Goal: Information Seeking & Learning: Find specific fact

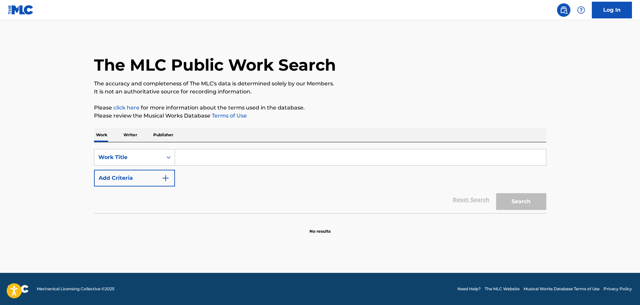
click at [196, 161] on input "Search Form" at bounding box center [360, 157] width 371 height 16
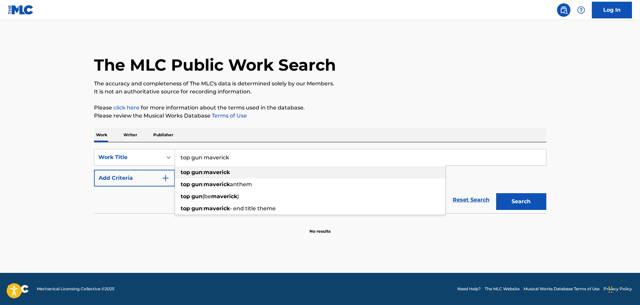
type input "top gun maverick"
click at [161, 180] on button "Add Criteria" at bounding box center [134, 178] width 81 height 17
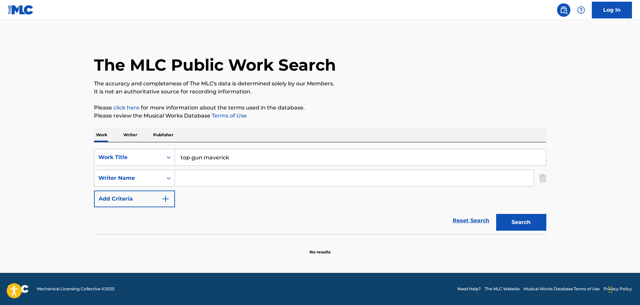
click at [207, 173] on input "Search Form" at bounding box center [354, 178] width 359 height 16
click at [237, 176] on input "Search Form" at bounding box center [354, 178] width 359 height 16
paste input "[PERSON_NAME]"
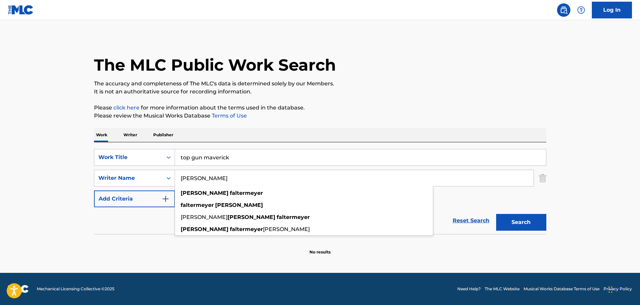
type input "[PERSON_NAME]"
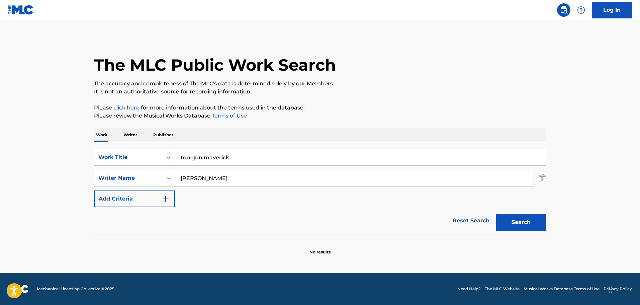
click at [533, 223] on button "Search" at bounding box center [521, 222] width 50 height 17
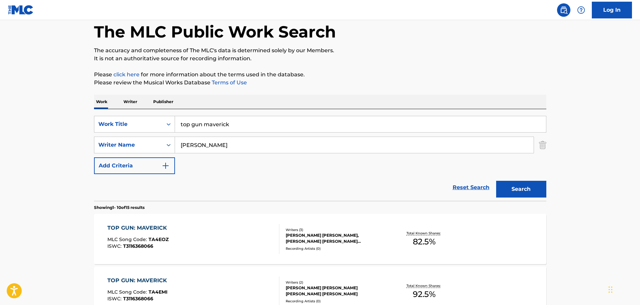
scroll to position [33, 0]
click at [229, 233] on div "TOP GUN: MAVERICK MLC Song Code : TA4EOZ ISWC : T3116368066" at bounding box center [193, 239] width 172 height 30
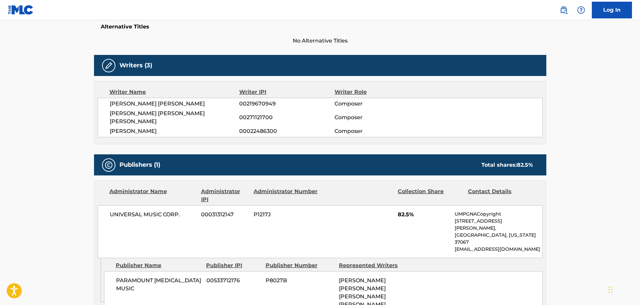
scroll to position [201, 0]
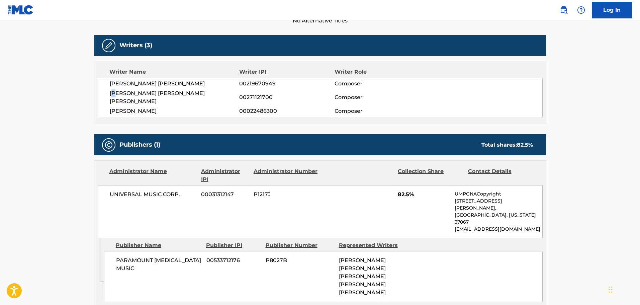
drag, startPoint x: 114, startPoint y: 94, endPoint x: 117, endPoint y: 91, distance: 4.5
click at [116, 93] on span "[PERSON_NAME] [PERSON_NAME] [PERSON_NAME]" at bounding box center [175, 97] width 130 height 16
click at [117, 91] on span "[PERSON_NAME] [PERSON_NAME] [PERSON_NAME]" at bounding box center [175, 97] width 130 height 16
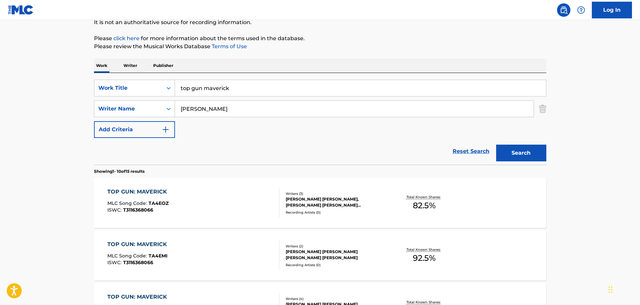
scroll to position [67, 0]
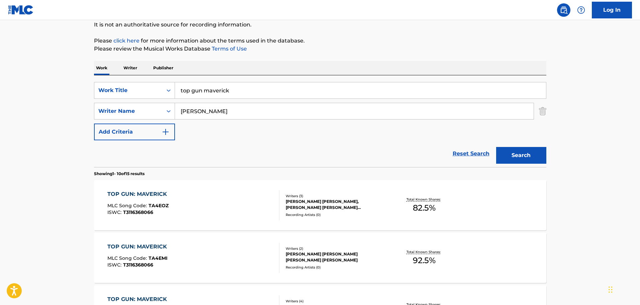
click at [197, 205] on div "TOP GUN: MAVERICK MLC Song Code : TA4EOZ ISWC : T3116368066" at bounding box center [193, 205] width 172 height 30
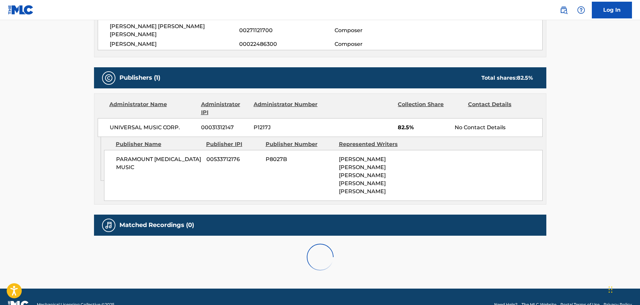
scroll to position [254, 0]
